Goal: Navigation & Orientation: Find specific page/section

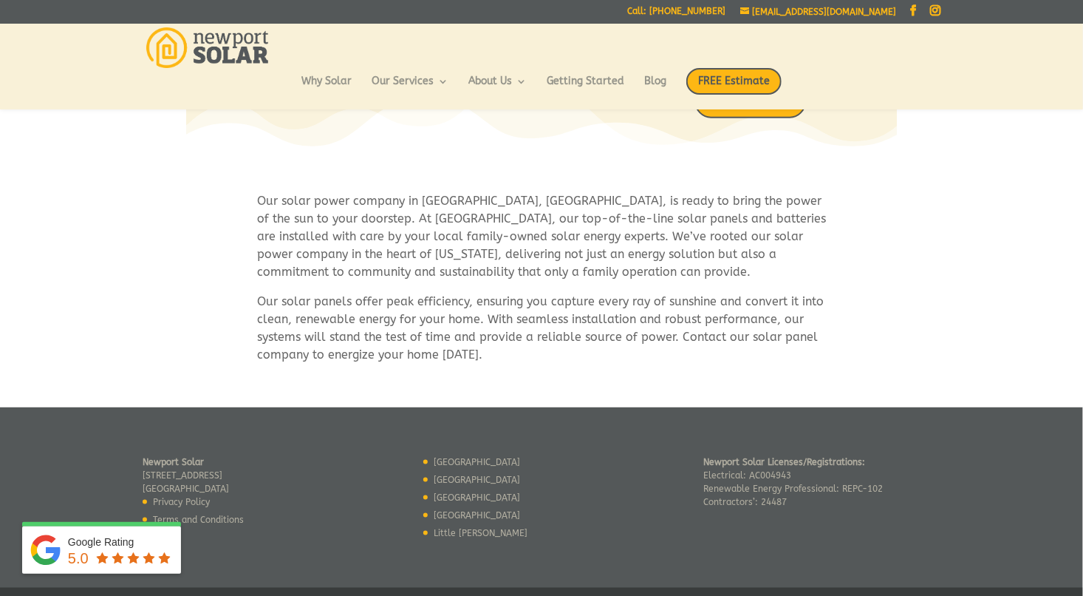
scroll to position [810, 0]
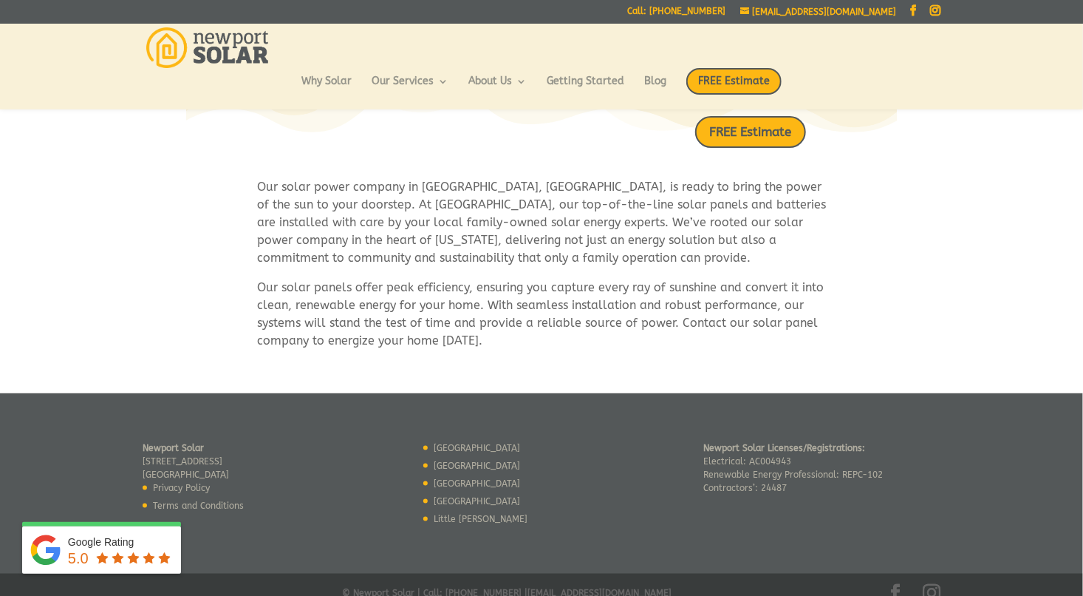
drag, startPoint x: 967, startPoint y: 321, endPoint x: 687, endPoint y: 355, distance: 281.4
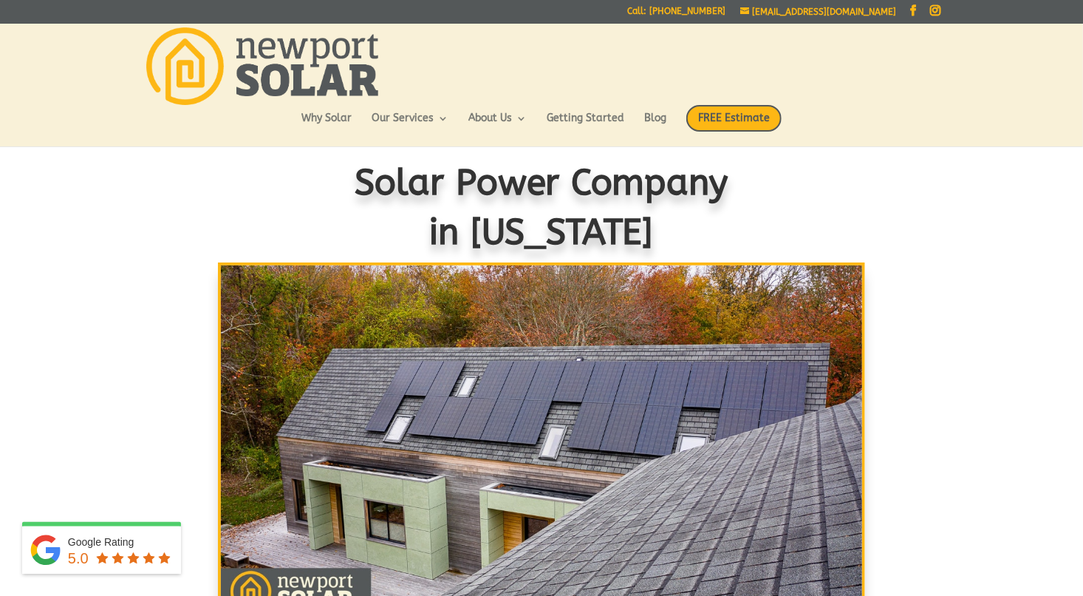
scroll to position [0, 0]
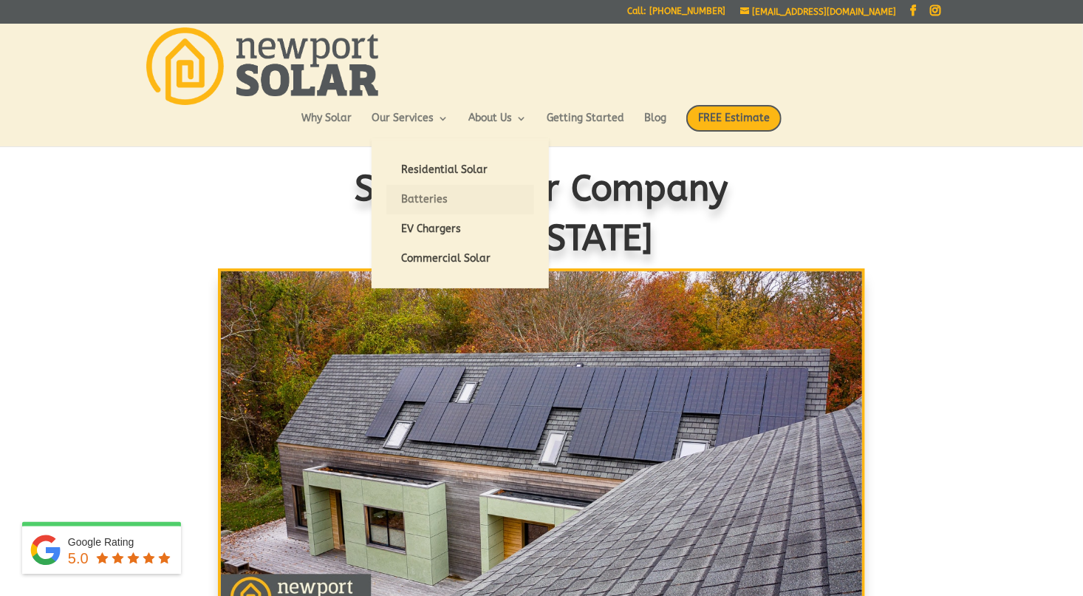
click at [423, 200] on link "Batteries" at bounding box center [461, 200] width 148 height 30
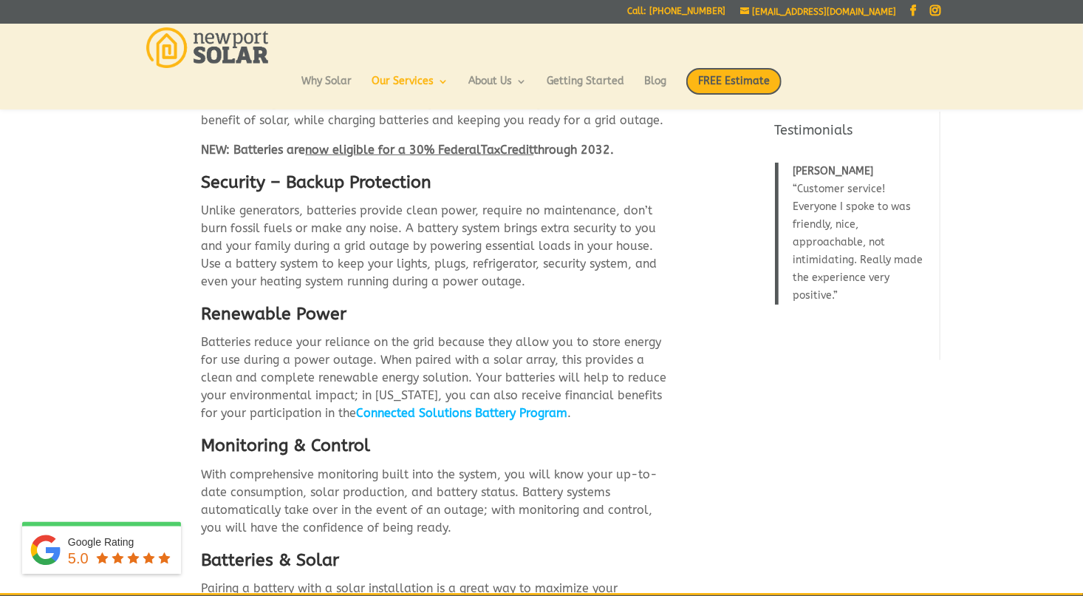
scroll to position [319, 0]
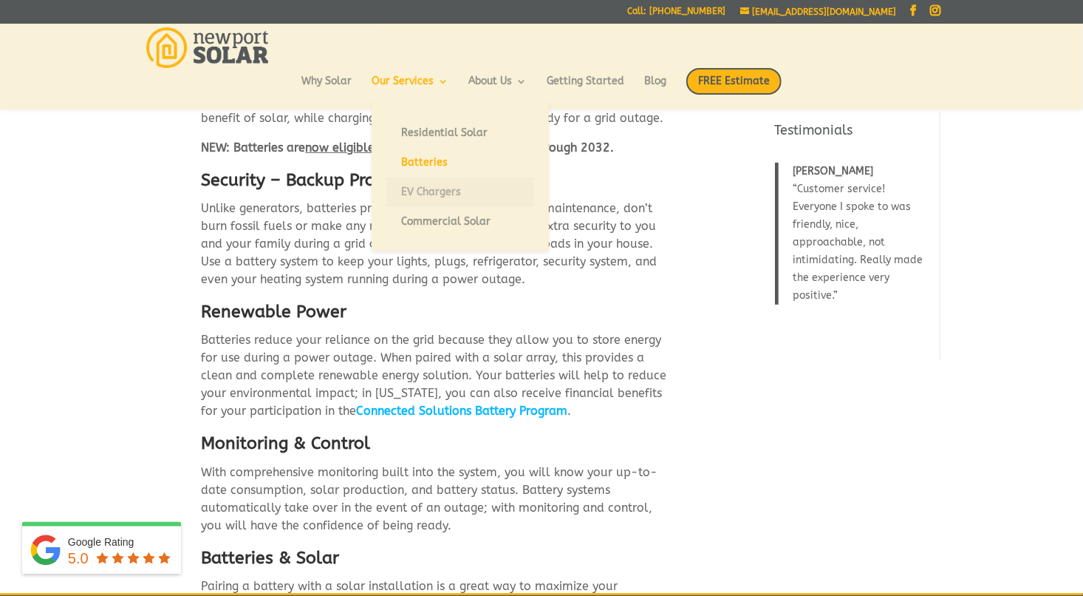
click at [432, 191] on link "EV Chargers" at bounding box center [461, 192] width 148 height 30
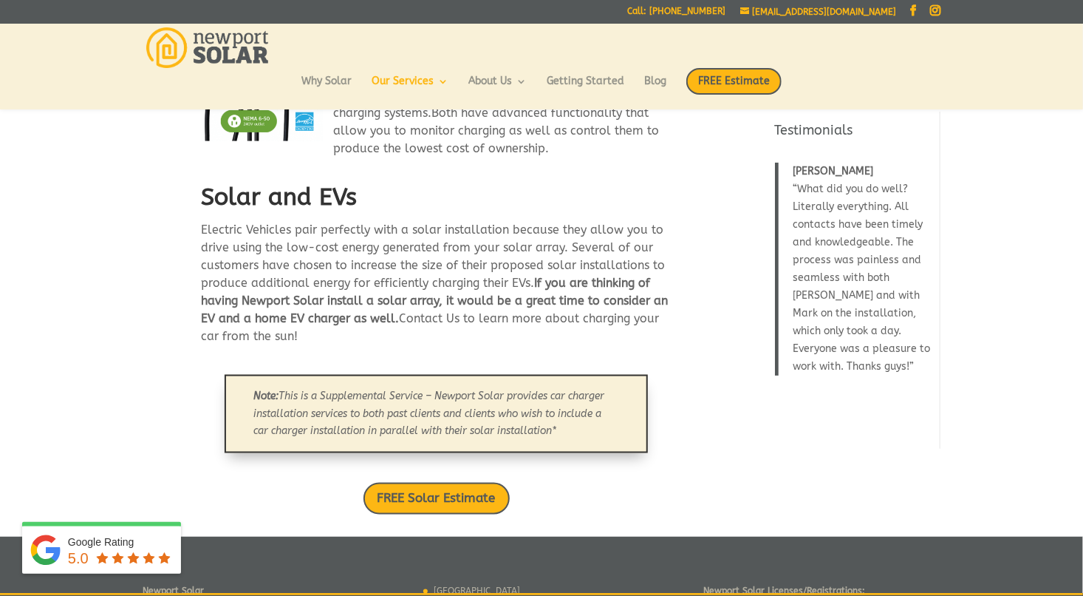
scroll to position [961, 0]
